Goal: Register for event/course

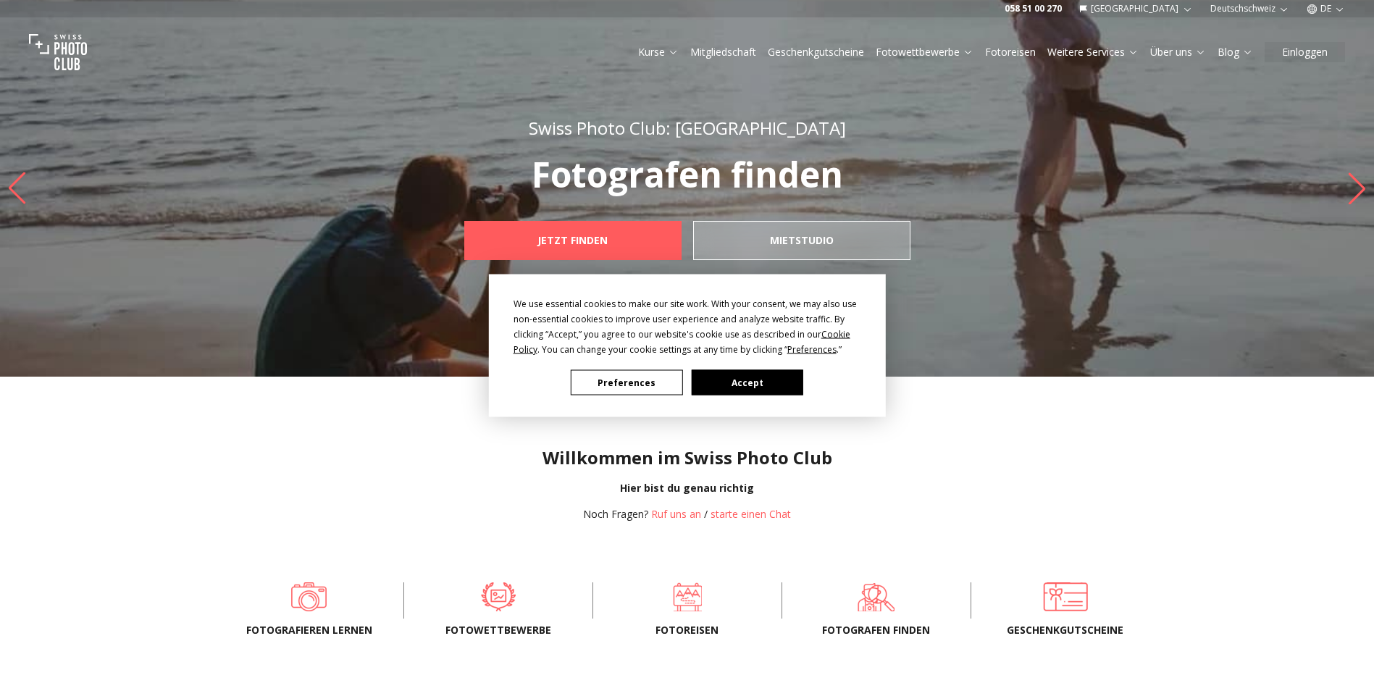
click at [1159, 6] on div "We use essential cookies to make our site work. With your consent, we may also …" at bounding box center [687, 345] width 1374 height 691
click at [1234, 7] on div "We use essential cookies to make our site work. With your consent, we may also …" at bounding box center [687, 345] width 1374 height 691
click at [778, 374] on button "Accept" at bounding box center [747, 382] width 112 height 25
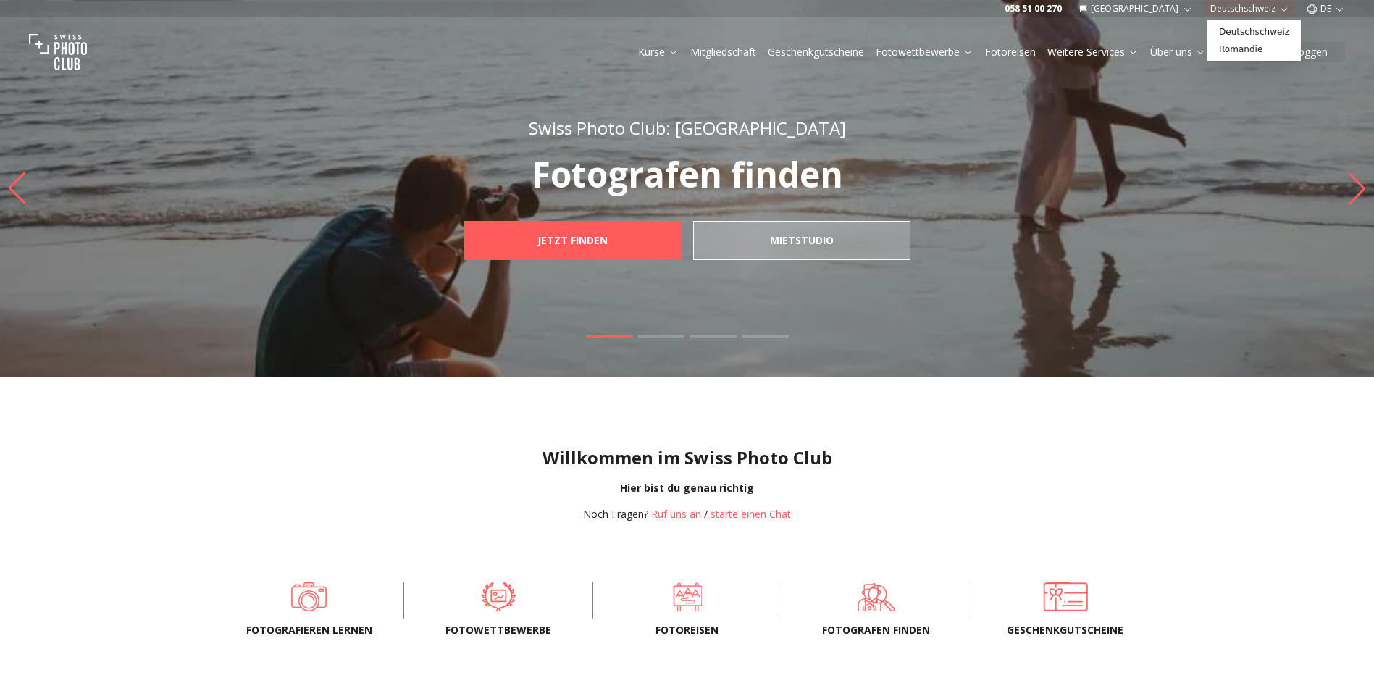
click at [1250, 9] on button "Deutschschweiz" at bounding box center [1249, 8] width 91 height 17
click at [1243, 51] on link "Romandie" at bounding box center [1254, 49] width 88 height 17
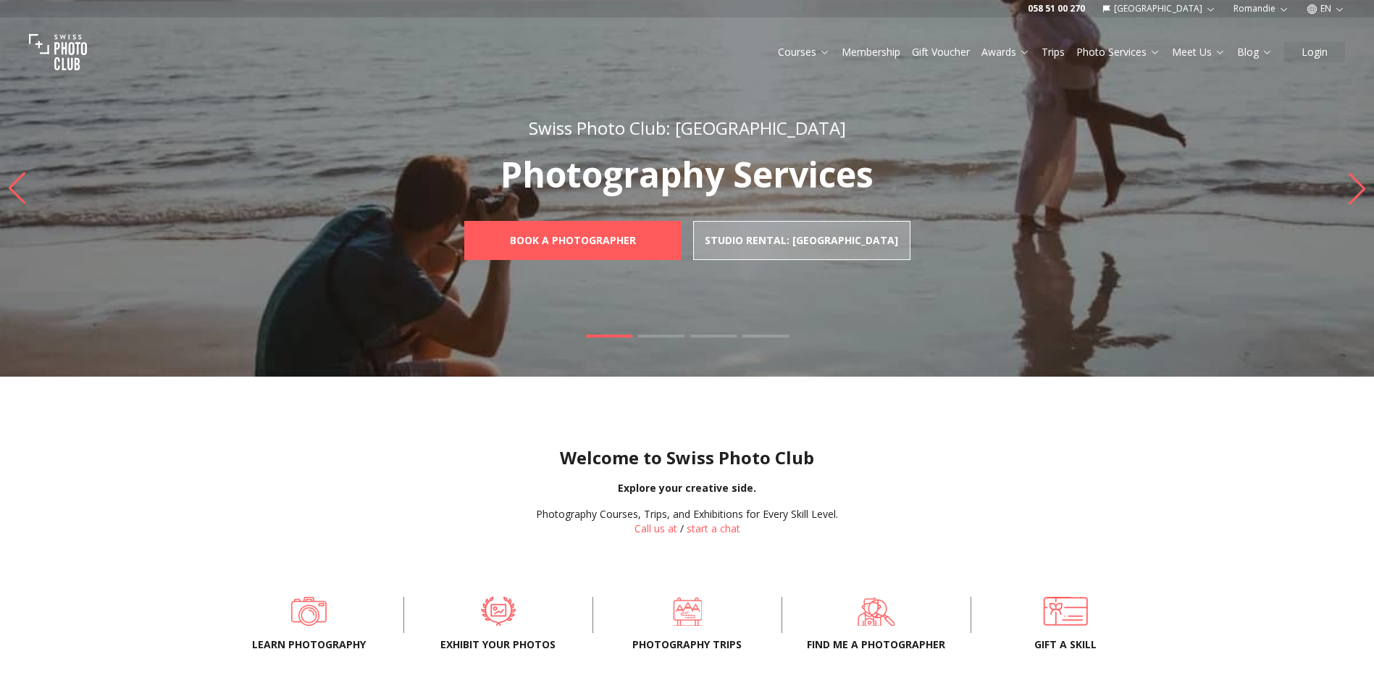
click at [863, 139] on div "Swiss Photo Club: [GEOGRAPHIC_DATA]" at bounding box center [687, 128] width 510 height 23
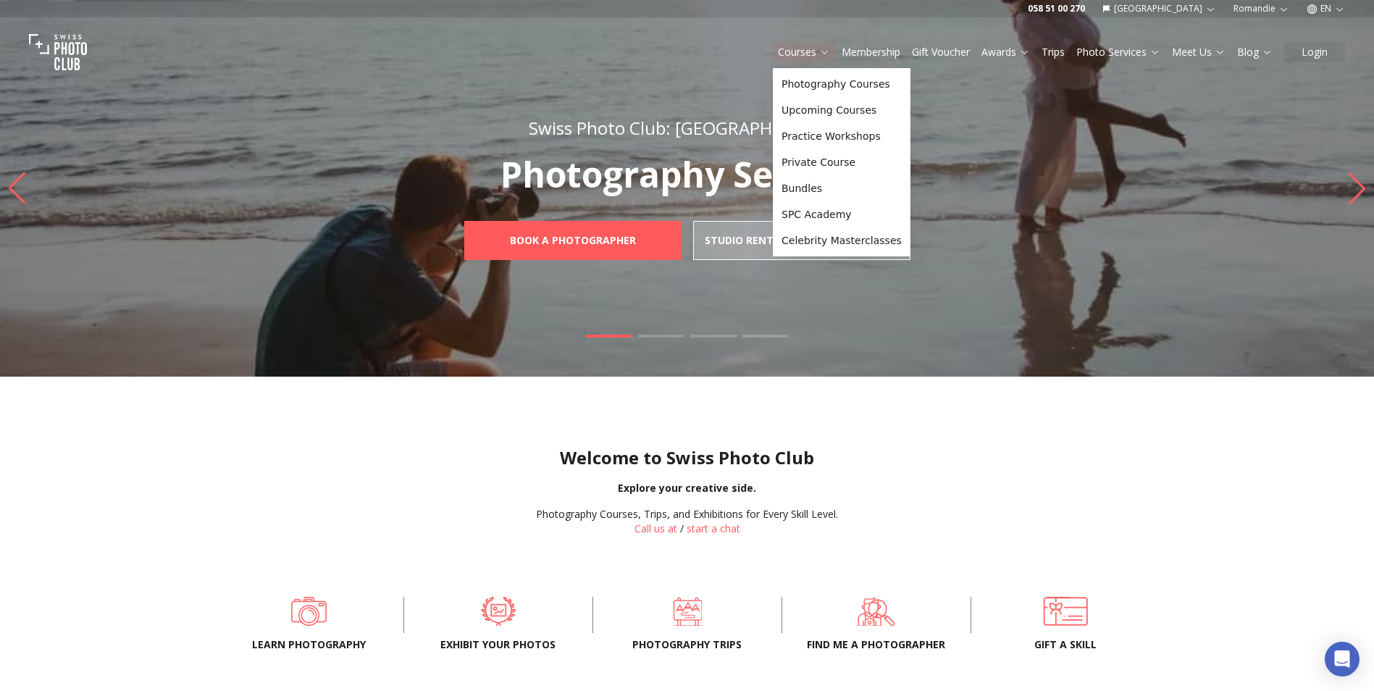
click at [813, 50] on link "Courses" at bounding box center [804, 52] width 52 height 14
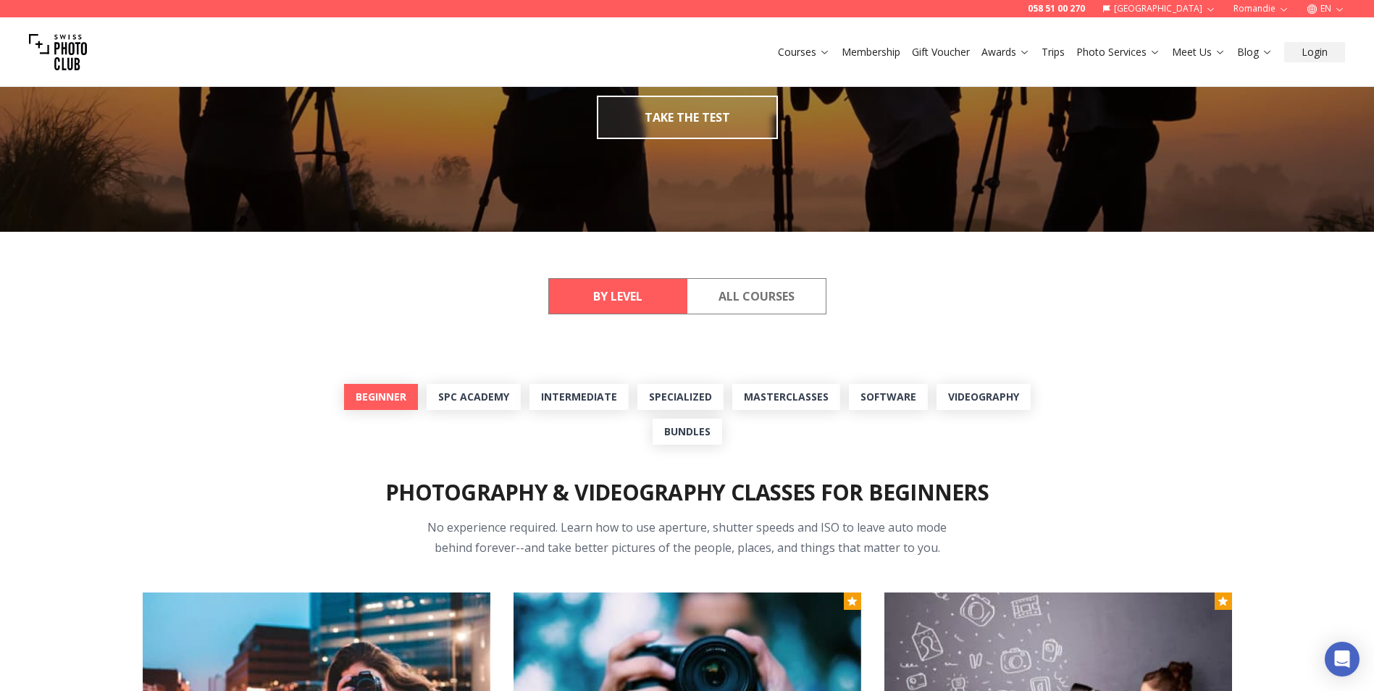
click at [392, 400] on link "Beginner" at bounding box center [381, 397] width 74 height 26
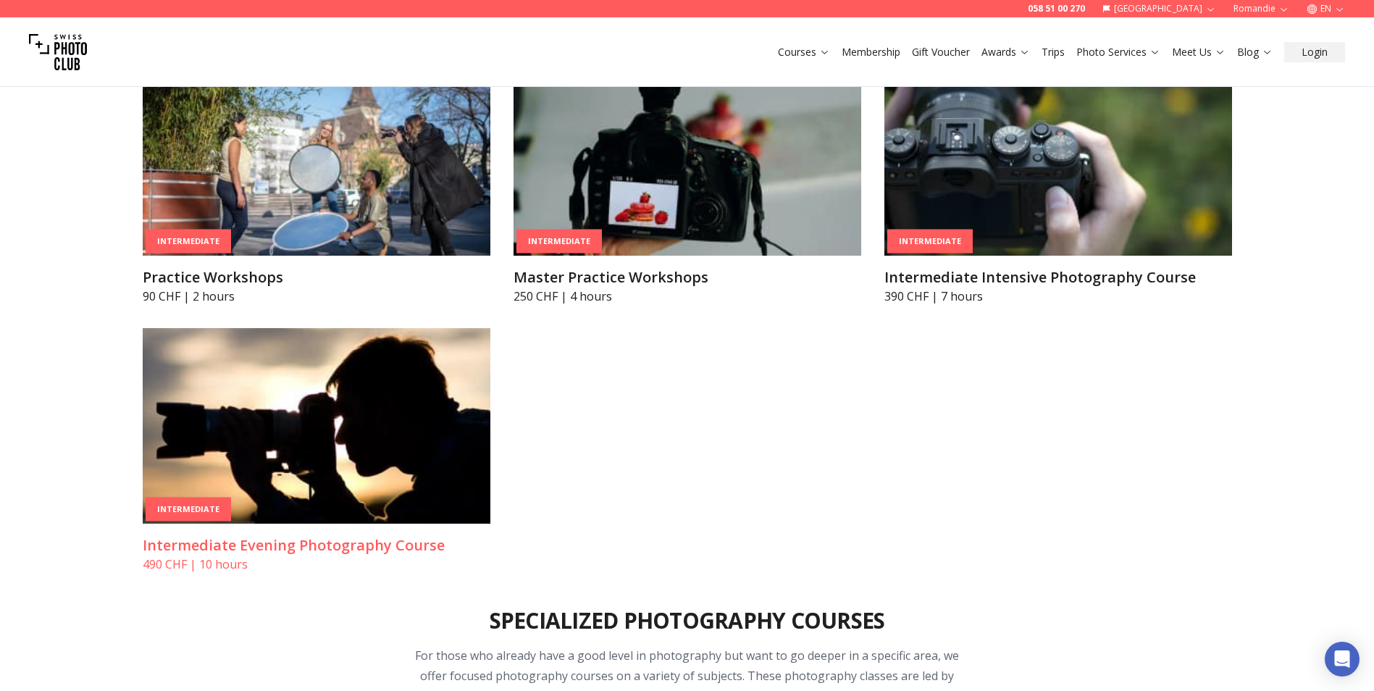
scroll to position [2475, 0]
